Goal: Task Accomplishment & Management: Use online tool/utility

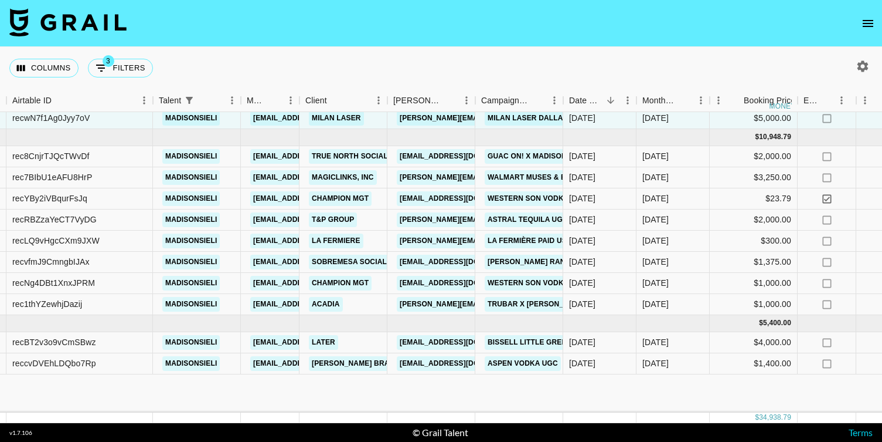
scroll to position [0, 90]
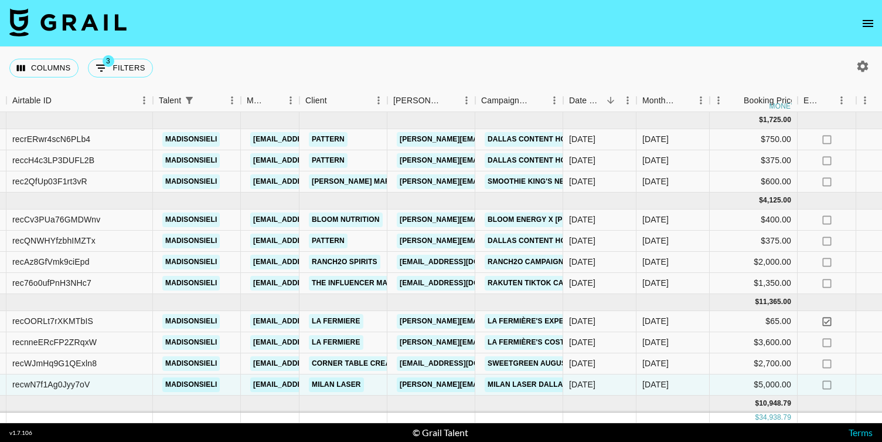
click at [90, 57] on div "Columns 3 Filters + Booking" at bounding box center [83, 68] width 148 height 42
click at [103, 69] on icon "Show filters" at bounding box center [101, 68] width 14 height 14
select select "status"
select select "not"
select select "cancelled"
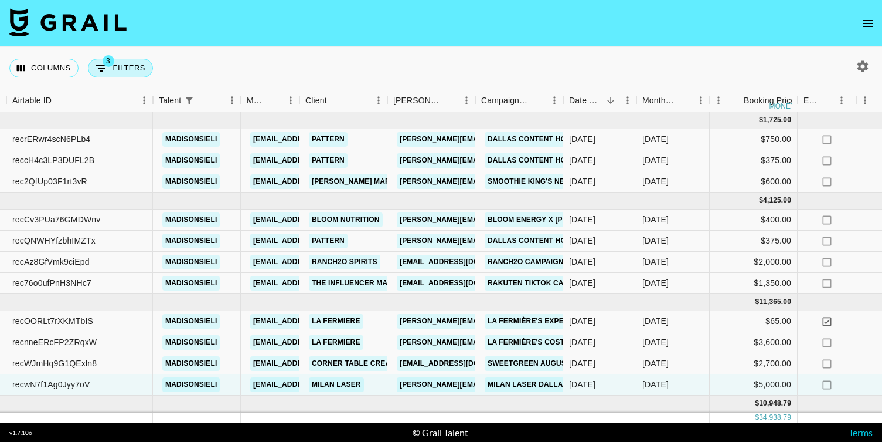
select select "status"
select select "not"
select select "declined"
select select "talentName"
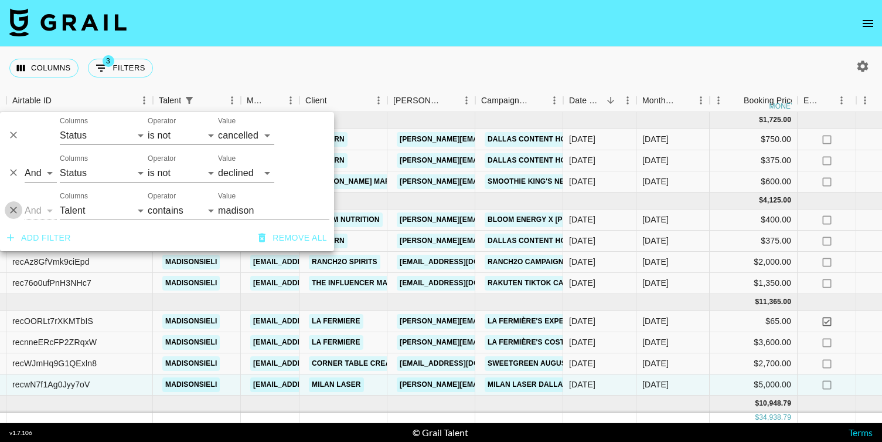
click at [13, 206] on icon "Delete" at bounding box center [14, 210] width 12 height 12
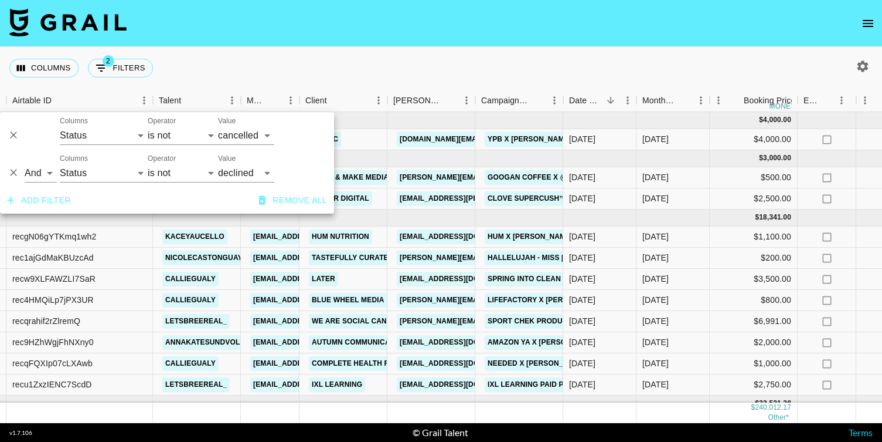
click at [389, 62] on div "Columns 2 Filters + Booking" at bounding box center [441, 68] width 882 height 42
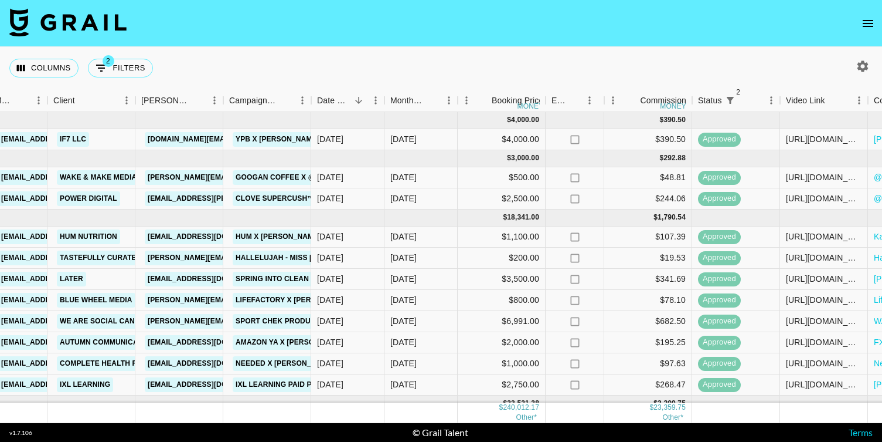
scroll to position [0, 478]
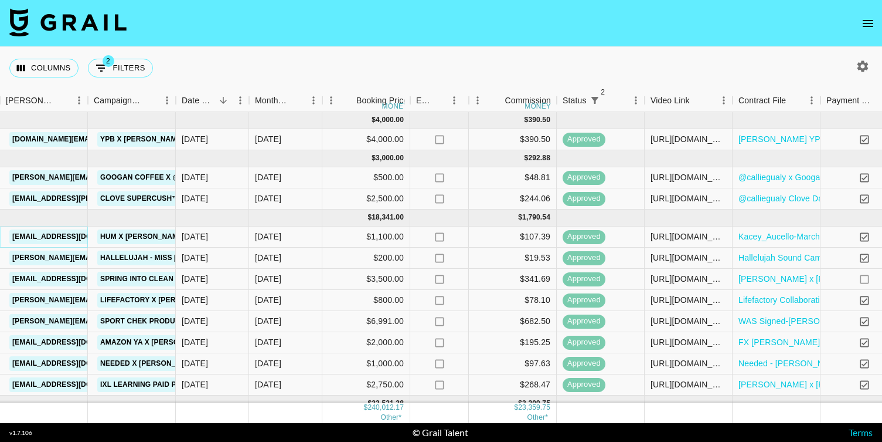
click at [67, 235] on link "kaley@humnutrition.com" at bounding box center [74, 236] width 131 height 15
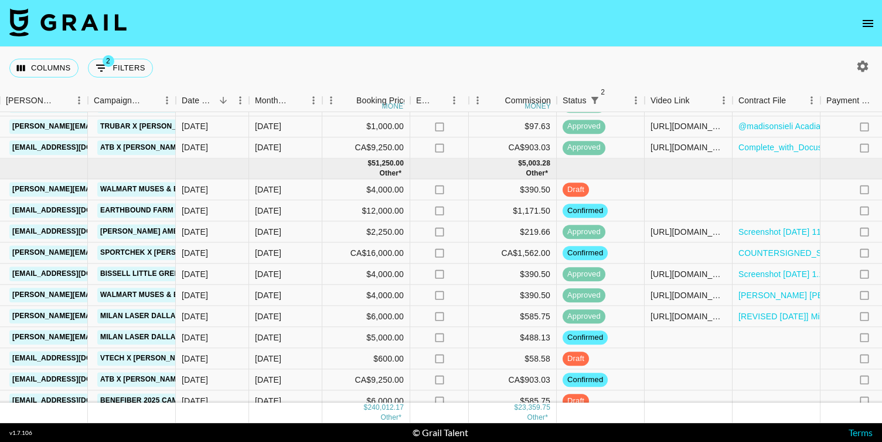
scroll to position [1776, 478]
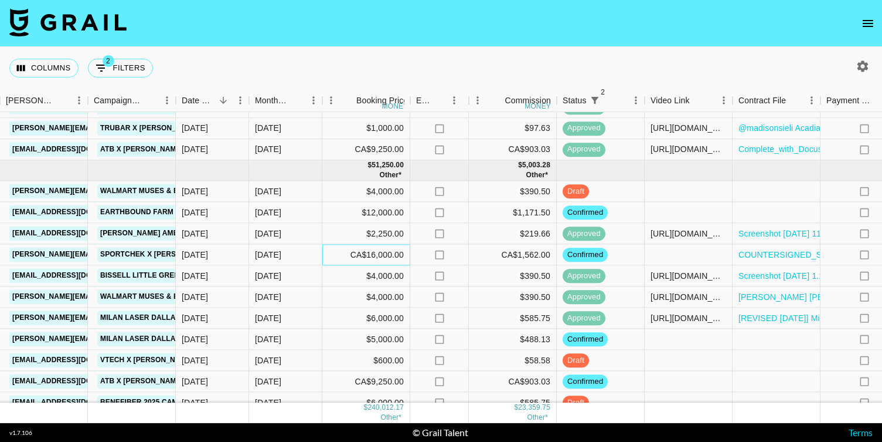
click at [376, 256] on div "CA$16,000.00" at bounding box center [367, 255] width 88 height 21
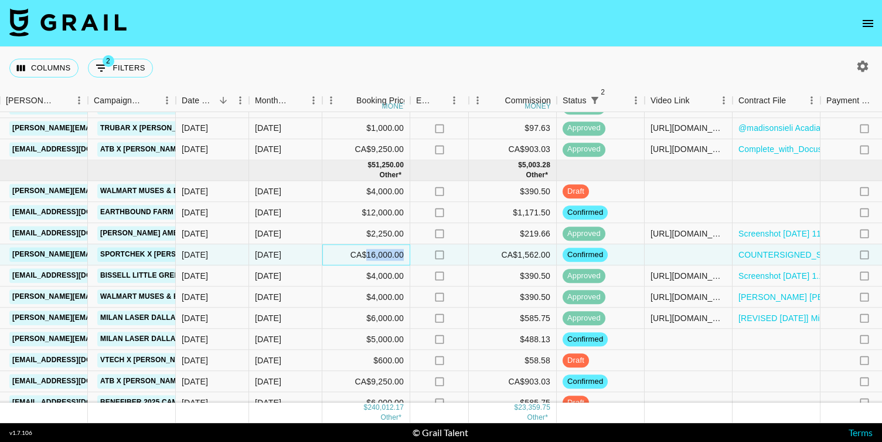
click at [376, 256] on div "CA$16,000.00" at bounding box center [367, 255] width 88 height 21
drag, startPoint x: 376, startPoint y: 256, endPoint x: 296, endPoint y: 252, distance: 80.4
click at [296, 252] on div "reciHxXUiiqDcC9lM letsbreereal_ cayman@grail-talent.com SportChek Courtney.Flan…" at bounding box center [327, 255] width 1610 height 21
type input "8000"
click at [674, 253] on div at bounding box center [689, 255] width 88 height 21
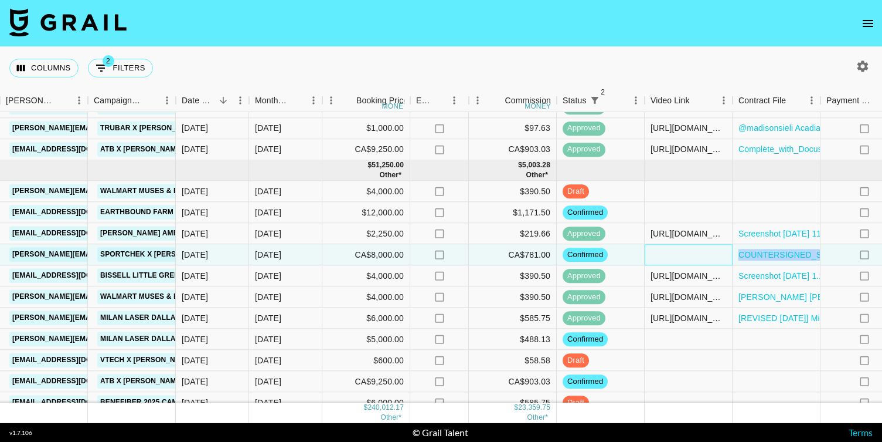
click at [674, 253] on div at bounding box center [689, 255] width 88 height 21
type input "https://www.instagram.com/p/DP1ZpEhEQ2a/"
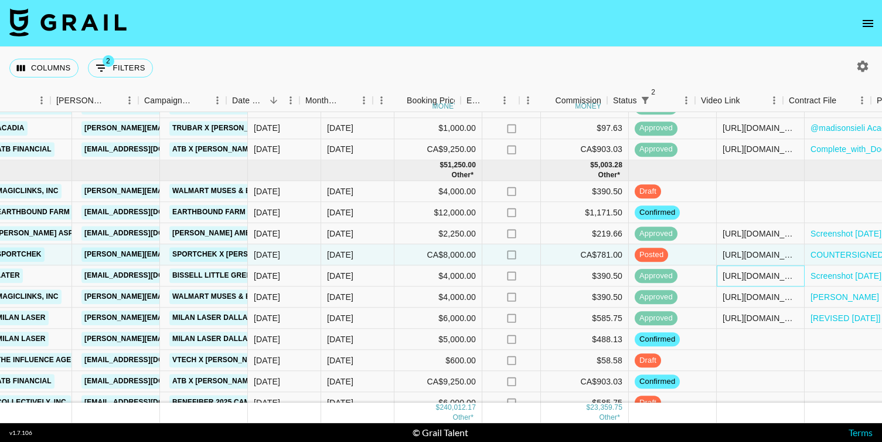
scroll to position [1776, 427]
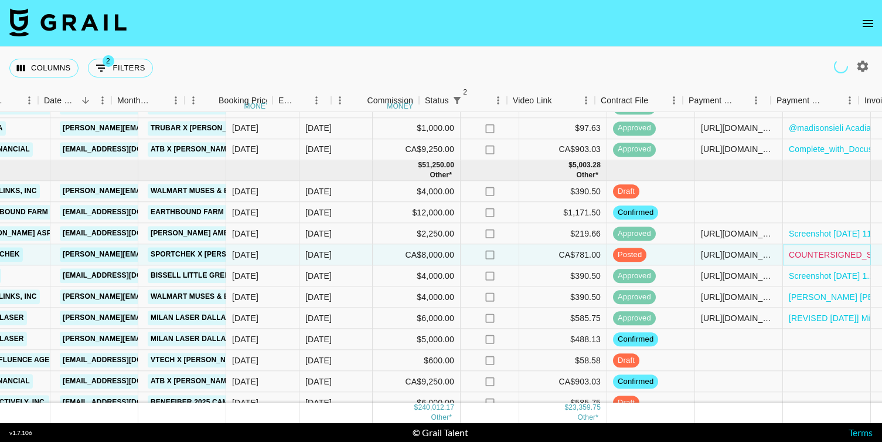
scroll to position [1776, 727]
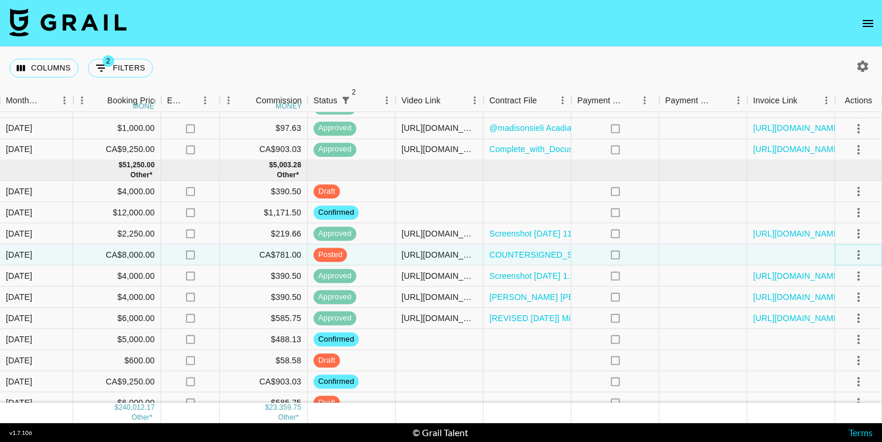
click at [859, 262] on button "select merge strategy" at bounding box center [859, 255] width 20 height 20
click at [823, 364] on div "Approve" at bounding box center [834, 364] width 36 height 14
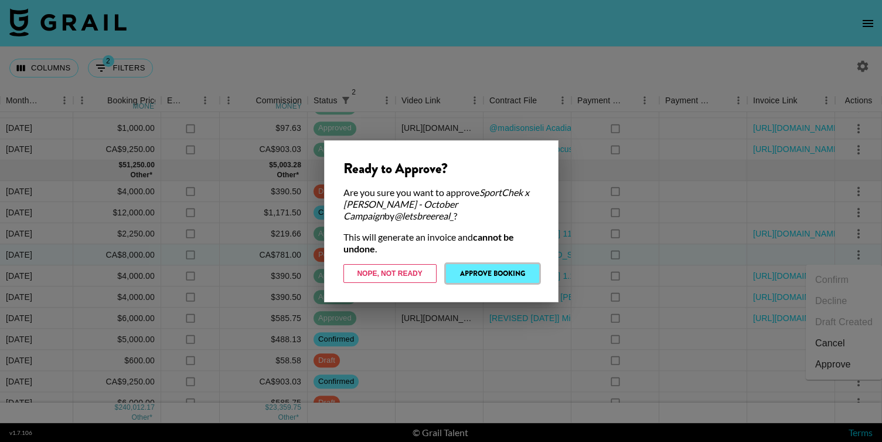
click at [482, 273] on button "Approve Booking" at bounding box center [492, 273] width 93 height 19
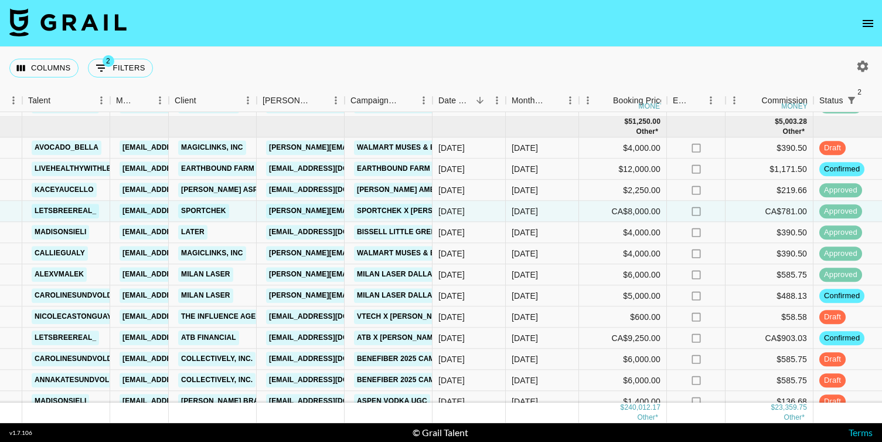
scroll to position [1821, 221]
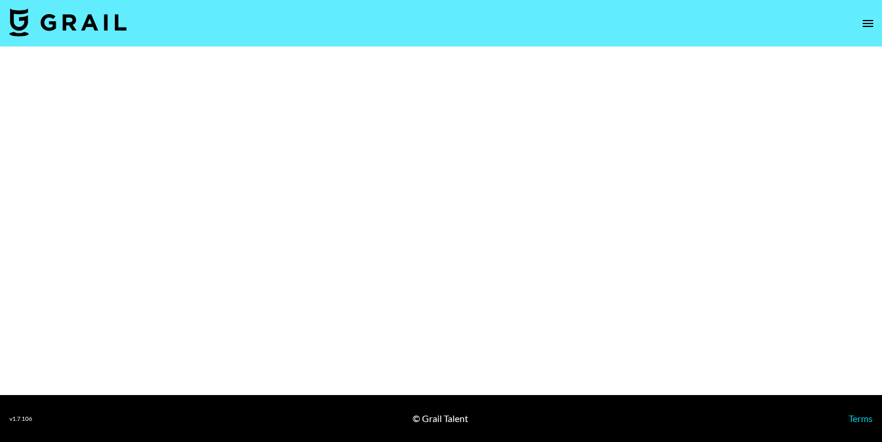
select select "Brand"
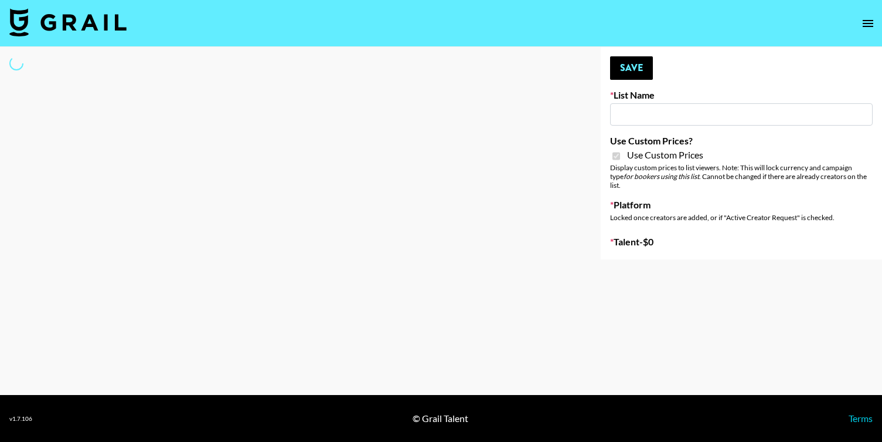
type input "HaruHaru Wonder 15/10"
checkbox input "true"
select select "Brand"
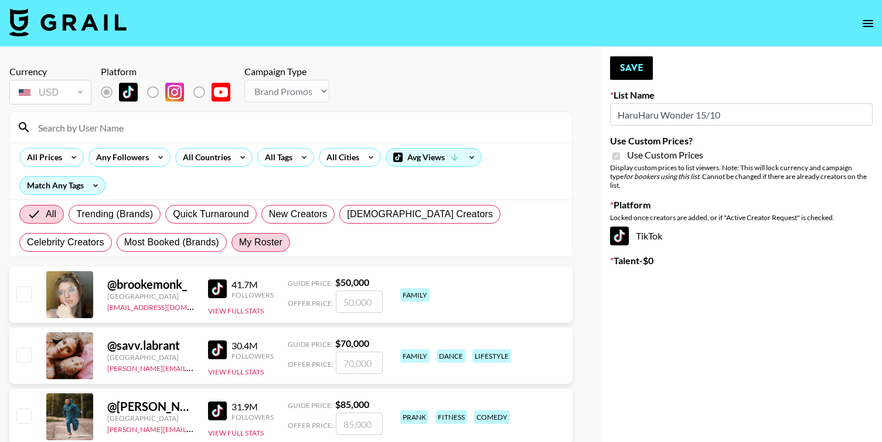
click at [239, 243] on span "My Roster" at bounding box center [260, 242] width 43 height 14
click at [239, 242] on input "My Roster" at bounding box center [239, 242] width 0 height 0
radio input "true"
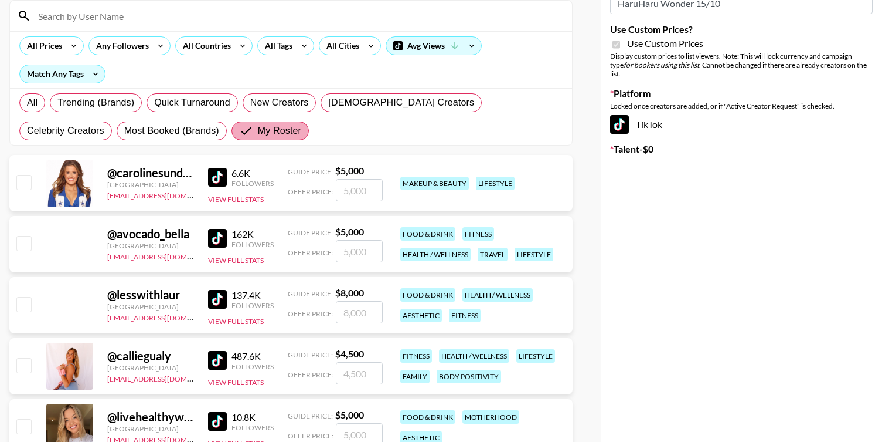
scroll to position [140, 0]
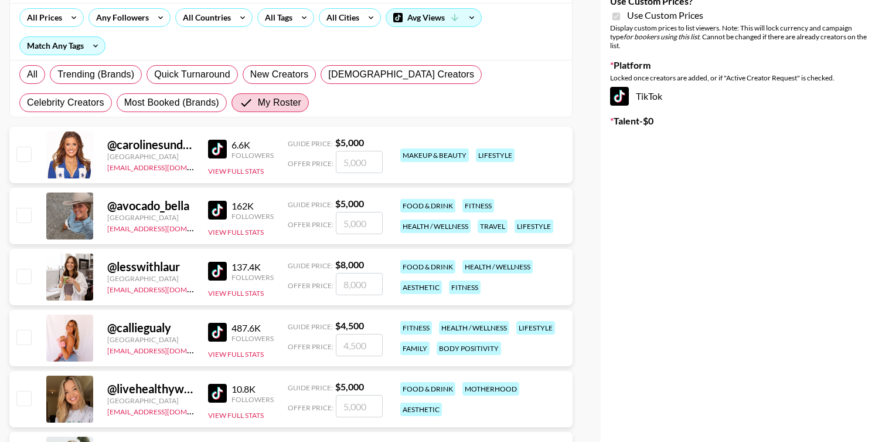
click at [20, 154] on input "checkbox" at bounding box center [23, 154] width 14 height 14
checkbox input "true"
type input "5000"
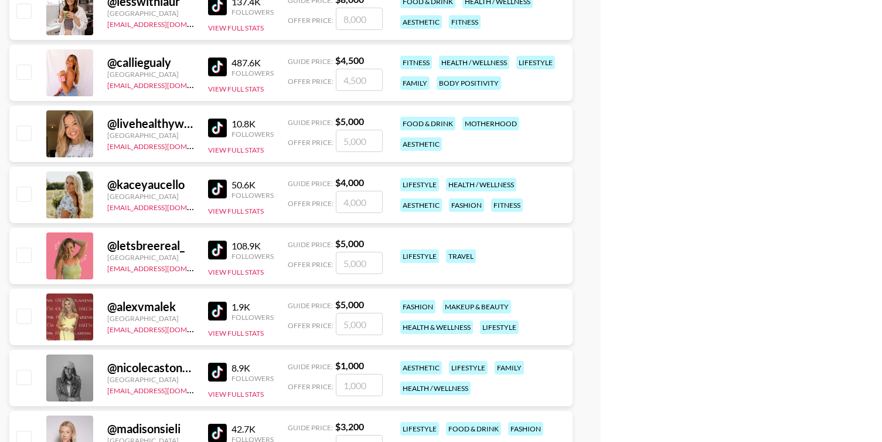
click at [20, 200] on input "checkbox" at bounding box center [23, 193] width 14 height 14
checkbox input "true"
type input "4000"
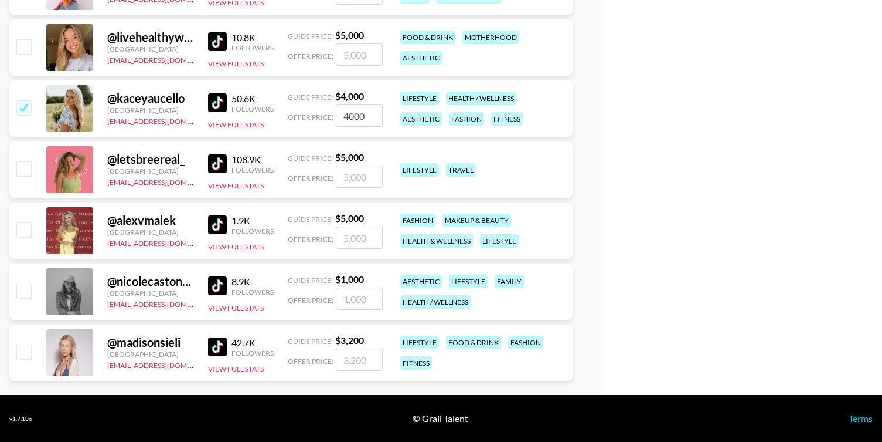
click at [25, 232] on input "checkbox" at bounding box center [23, 229] width 14 height 14
checkbox input "true"
type input "5000"
checkbox input "false"
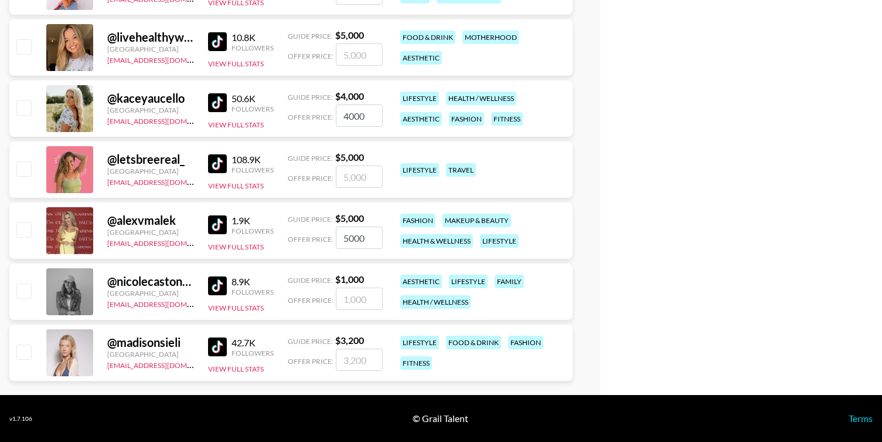
checkbox input "false"
click at [25, 357] on input "checkbox" at bounding box center [23, 351] width 14 height 14
checkbox input "true"
type input "3200"
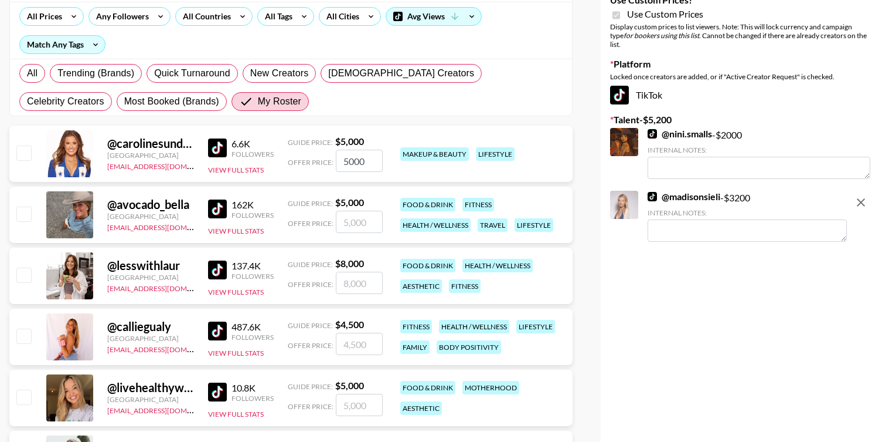
scroll to position [0, 0]
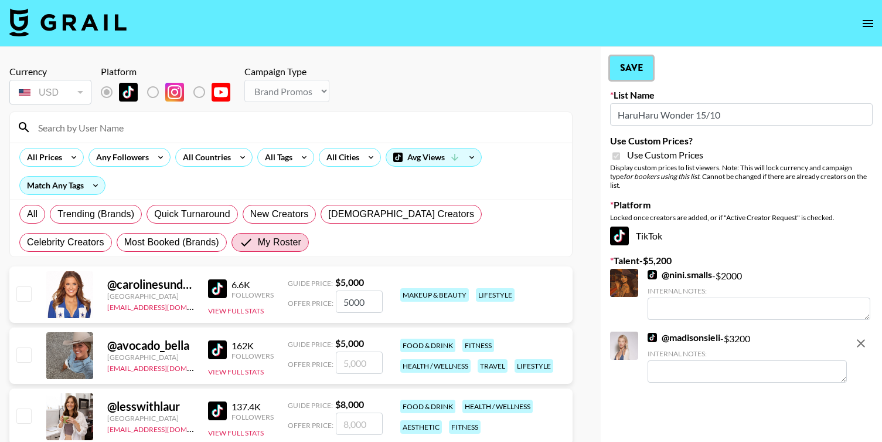
click at [634, 78] on button "Save" at bounding box center [631, 67] width 43 height 23
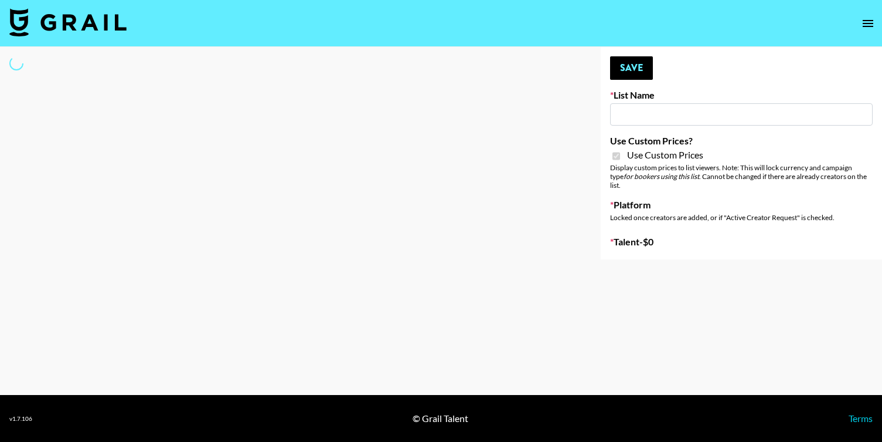
type input "Walmart Fashion"
checkbox input "true"
select select "Brand"
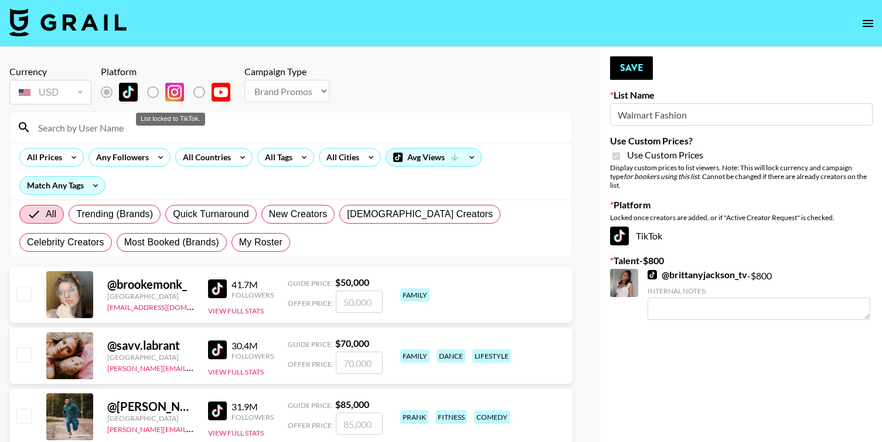
click at [155, 87] on label "List locked to TikTok." at bounding box center [162, 92] width 43 height 25
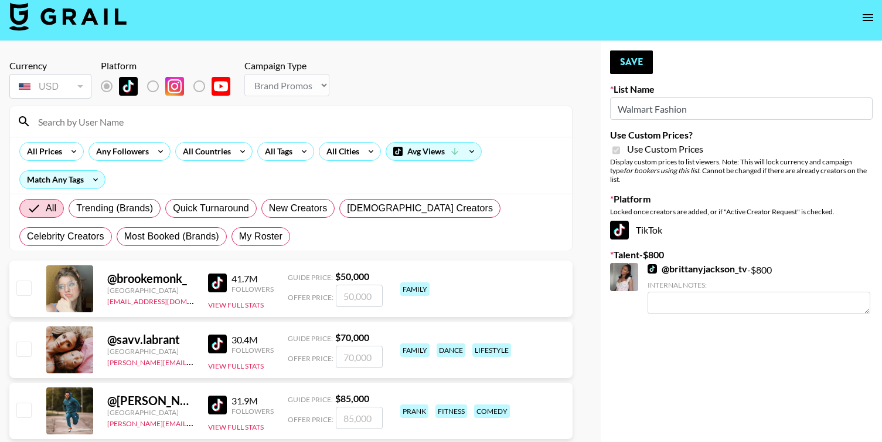
scroll to position [1, 0]
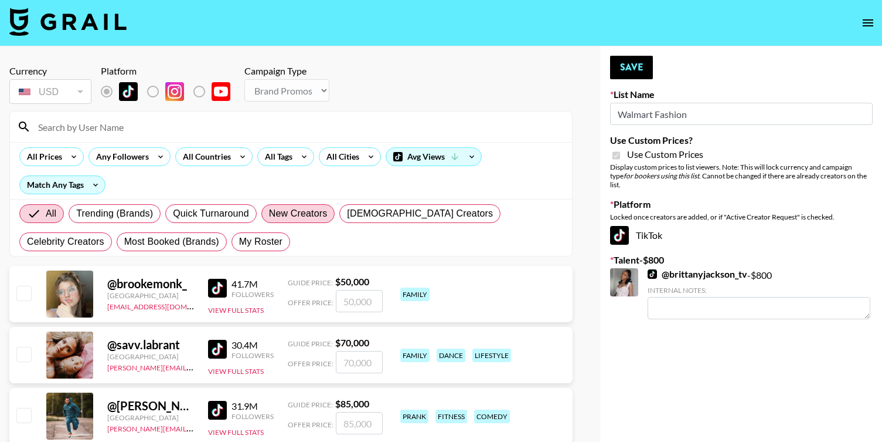
click at [310, 204] on label "New Creators" at bounding box center [299, 213] width 74 height 19
click at [269, 213] on input "New Creators" at bounding box center [269, 213] width 0 height 0
radio input "true"
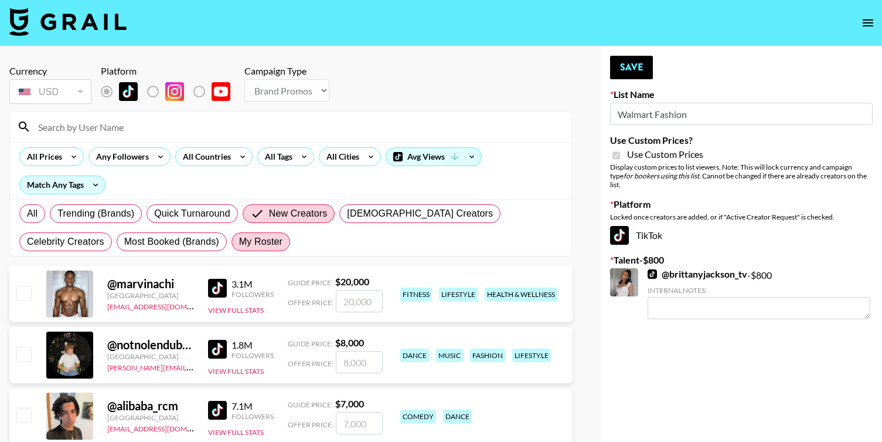
click at [239, 240] on span "My Roster" at bounding box center [260, 242] width 43 height 14
click at [239, 242] on input "My Roster" at bounding box center [239, 242] width 0 height 0
radio input "true"
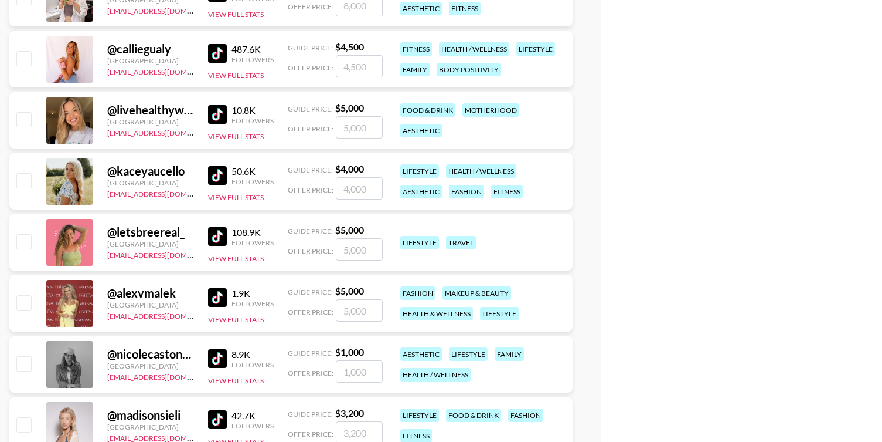
scroll to position [419, 0]
click at [28, 178] on input "checkbox" at bounding box center [23, 179] width 14 height 14
checkbox input "true"
type input "4000"
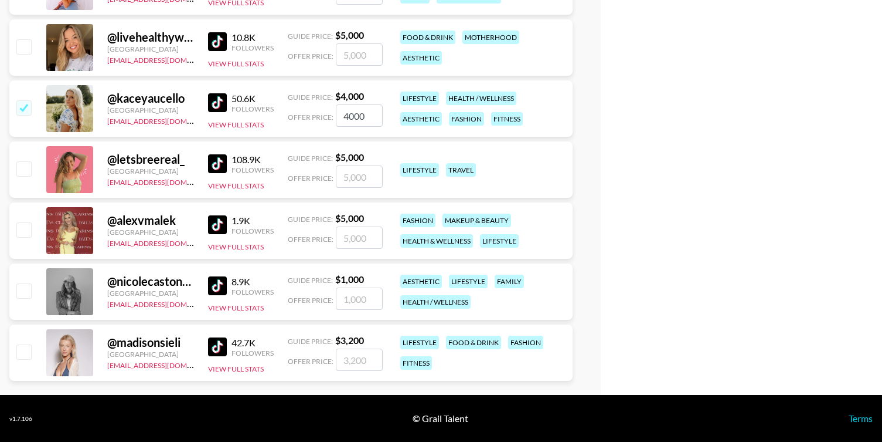
click at [25, 355] on input "checkbox" at bounding box center [23, 351] width 14 height 14
checkbox input "true"
type input "3200"
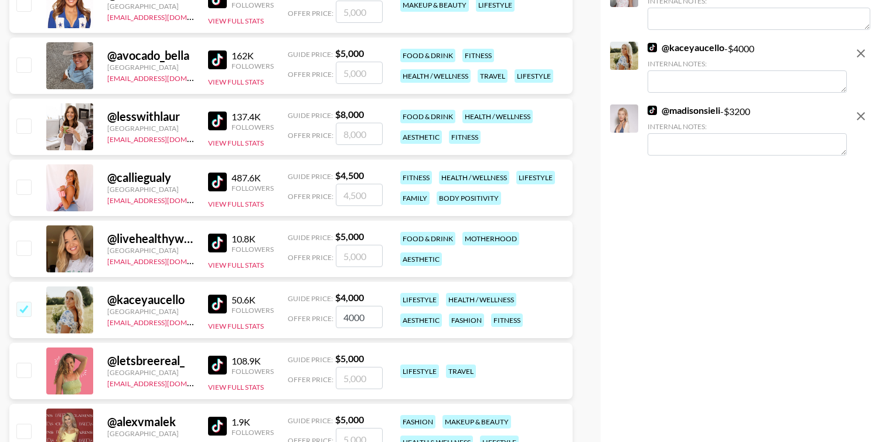
scroll to position [0, 0]
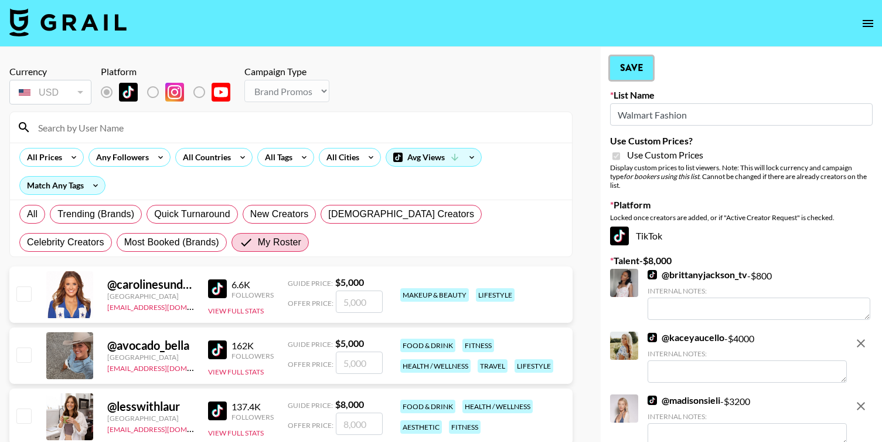
click at [624, 70] on button "Save" at bounding box center [631, 67] width 43 height 23
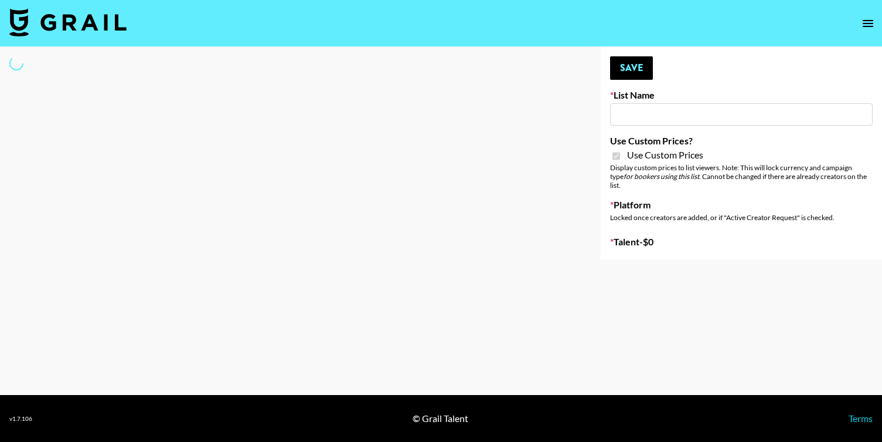
type input "Hot Chocolate Brand - US"
checkbox input "true"
select select "Brand"
